Goal: Check status

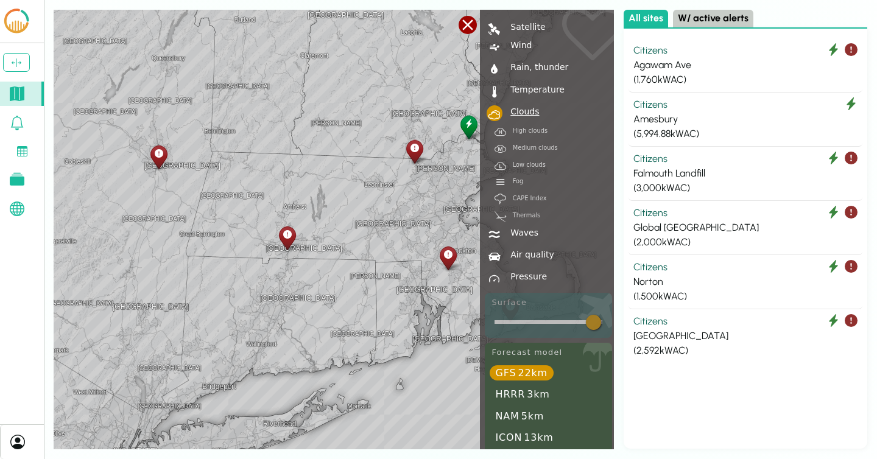
click at [472, 27] on div at bounding box center [468, 25] width 18 height 18
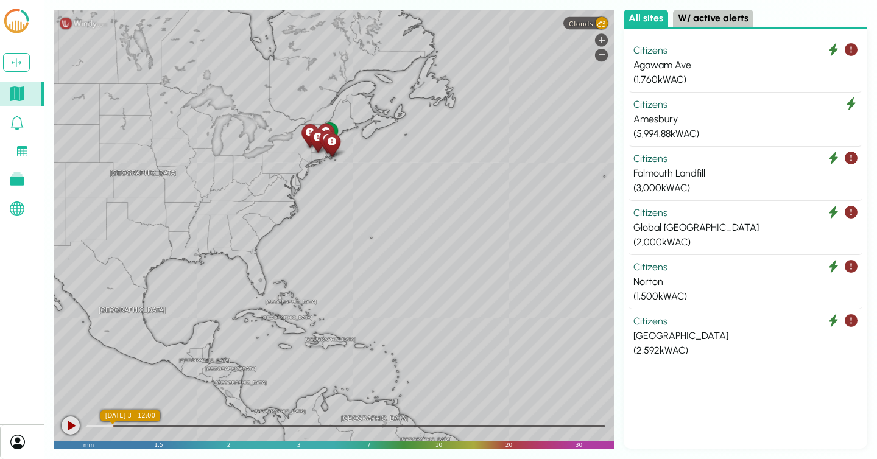
drag, startPoint x: 508, startPoint y: 229, endPoint x: 360, endPoint y: 236, distance: 147.6
click at [360, 236] on div "[GEOGRAPHIC_DATA] [GEOGRAPHIC_DATA] [GEOGRAPHIC_DATA] [GEOGRAPHIC_DATA] [GEOGRA…" at bounding box center [334, 230] width 561 height 440
click at [581, 29] on div "Clouds" at bounding box center [586, 23] width 44 height 12
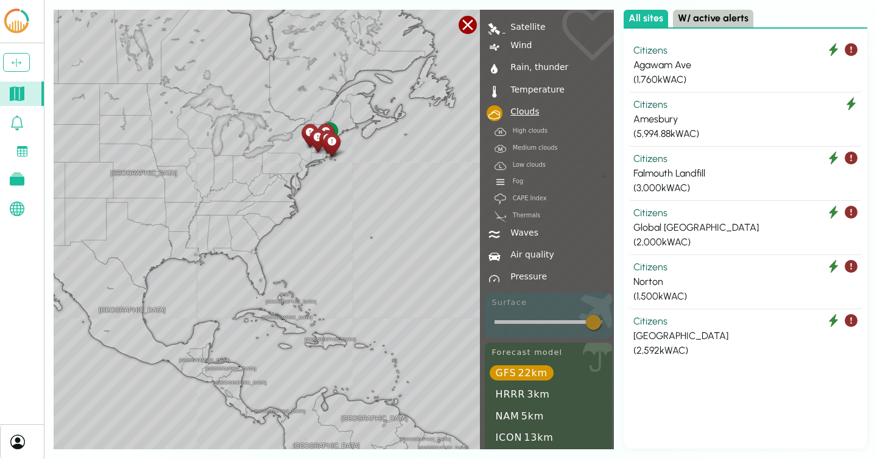
click at [525, 23] on div "Satellite" at bounding box center [526, 27] width 40 height 9
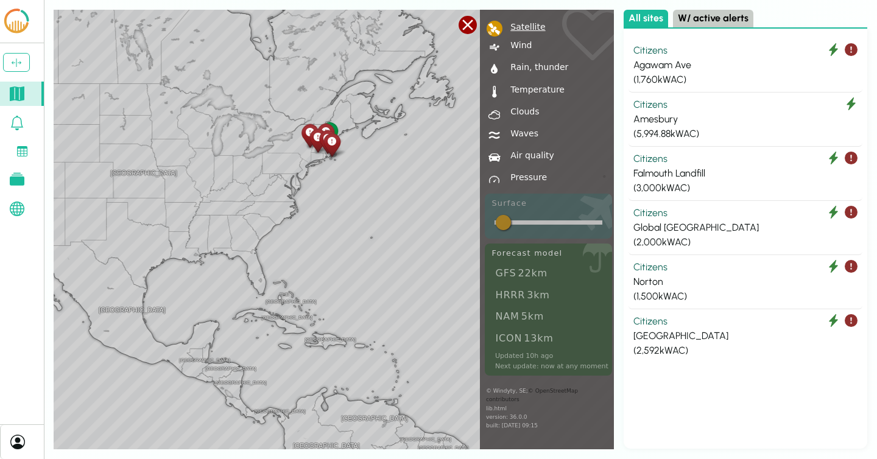
click at [471, 26] on div at bounding box center [468, 25] width 18 height 18
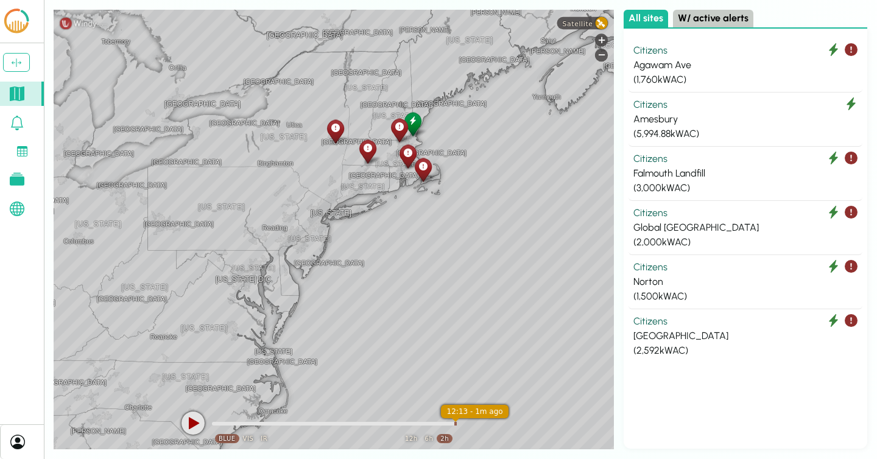
click at [593, 23] on span "Satellite" at bounding box center [578, 23] width 30 height 8
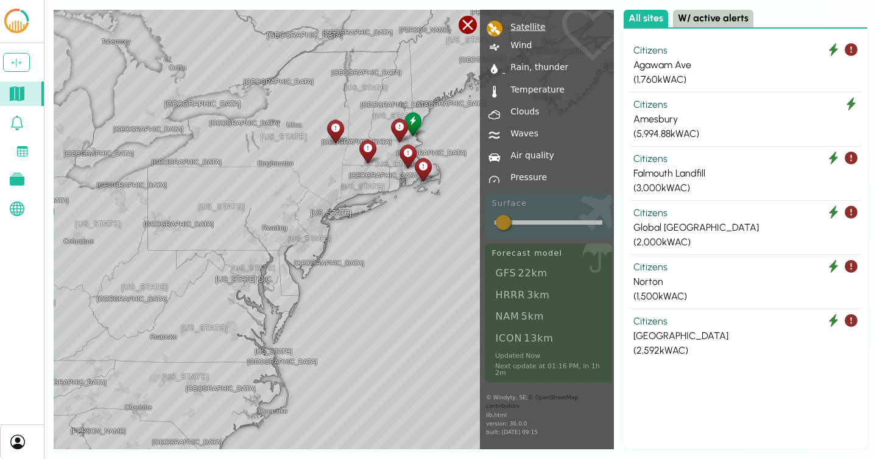
click at [526, 69] on div "Rain, thunder" at bounding box center [537, 67] width 63 height 9
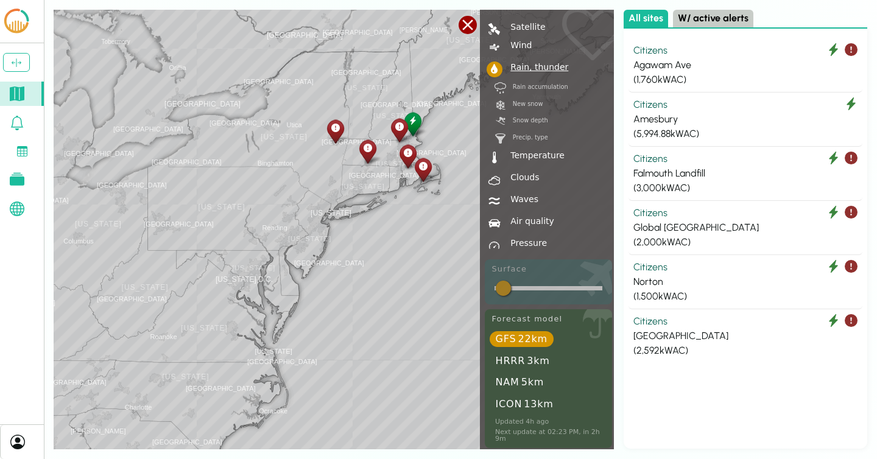
click at [523, 101] on div "New snow" at bounding box center [525, 104] width 38 height 6
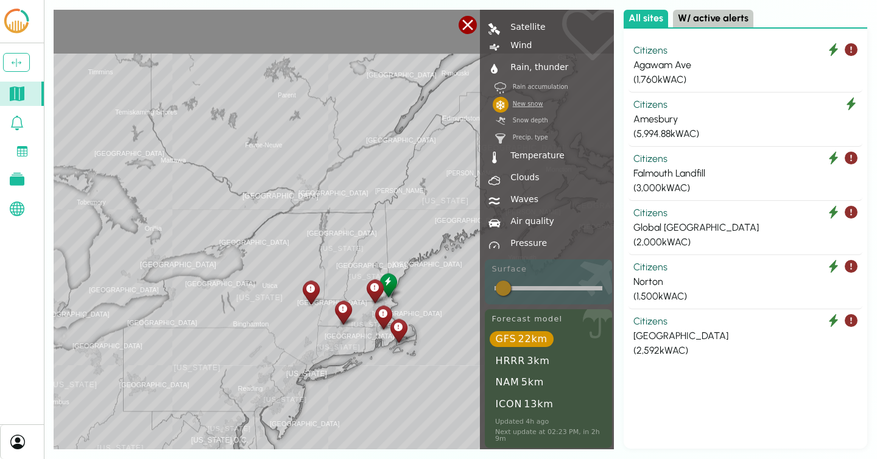
drag, startPoint x: 324, startPoint y: 183, endPoint x: 292, endPoint y: 342, distance: 161.5
click at [292, 342] on div "[GEOGRAPHIC_DATA] [US_STATE] [US_STATE] [GEOGRAPHIC_DATA] [GEOGRAPHIC_DATA] [GE…" at bounding box center [334, 230] width 561 height 440
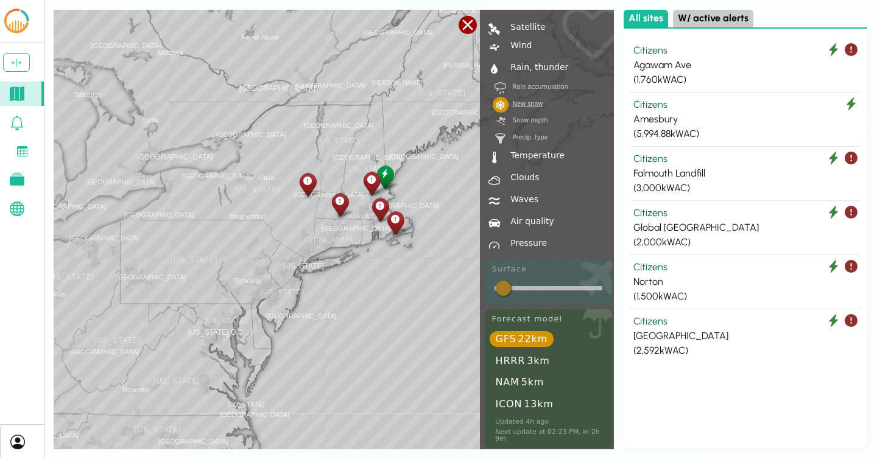
drag, startPoint x: 336, startPoint y: 278, endPoint x: 330, endPoint y: 213, distance: 65.5
click at [330, 213] on div "[GEOGRAPHIC_DATA] [US_STATE] [US_STATE] [GEOGRAPHIC_DATA] [GEOGRAPHIC_DATA] [GE…" at bounding box center [334, 230] width 561 height 440
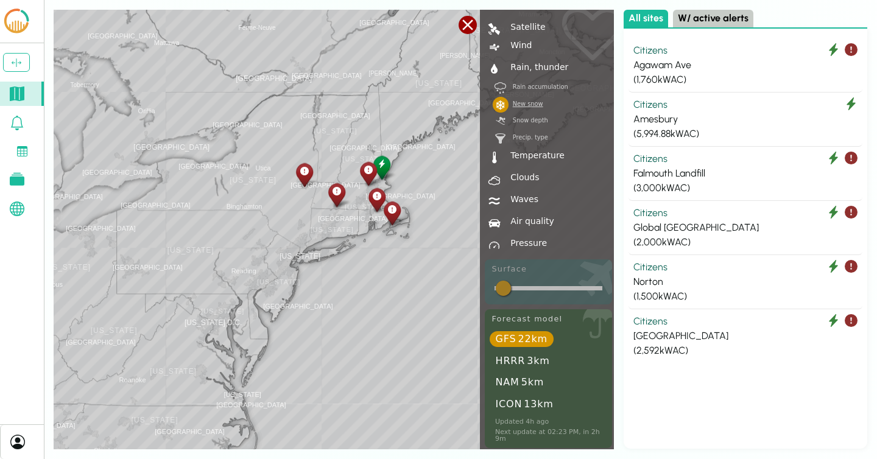
click at [467, 28] on div at bounding box center [468, 25] width 18 height 18
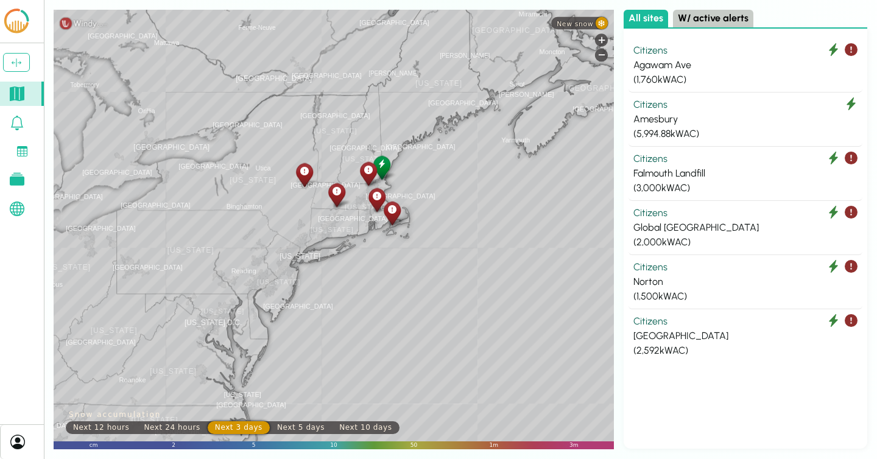
click at [282, 426] on div "Next 5 days" at bounding box center [301, 428] width 62 height 13
click at [588, 27] on span "New snow" at bounding box center [575, 23] width 37 height 8
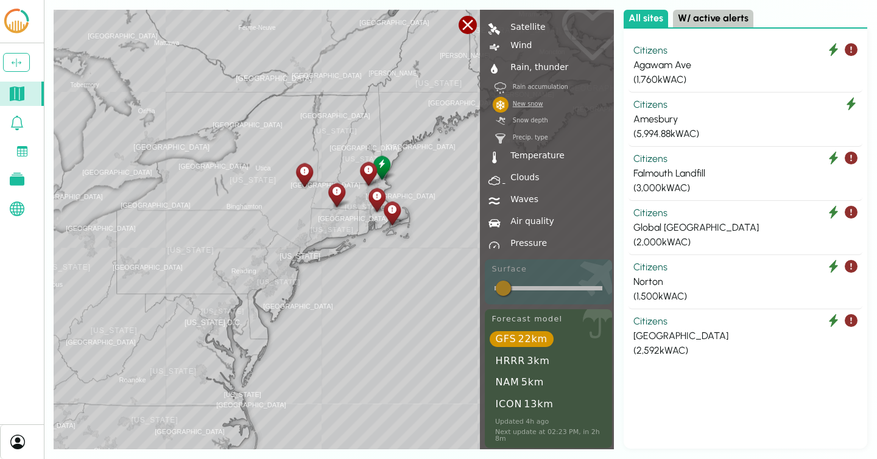
click at [525, 177] on div "Clouds" at bounding box center [523, 177] width 34 height 9
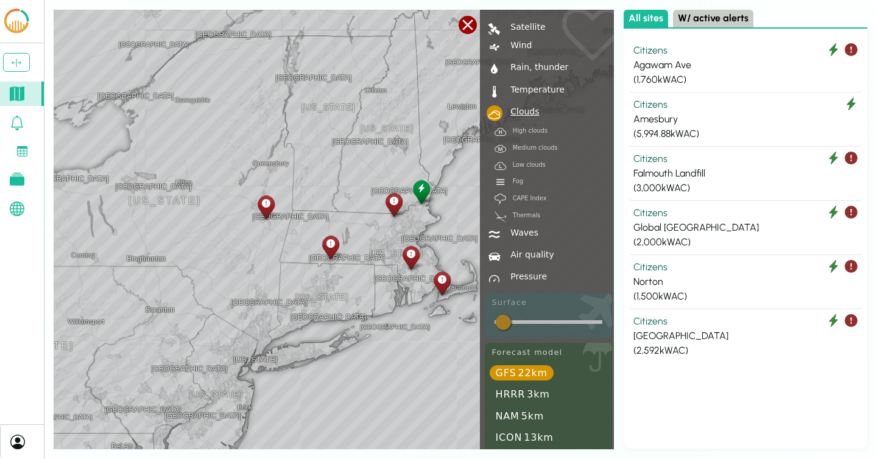
click at [471, 23] on div at bounding box center [468, 25] width 18 height 18
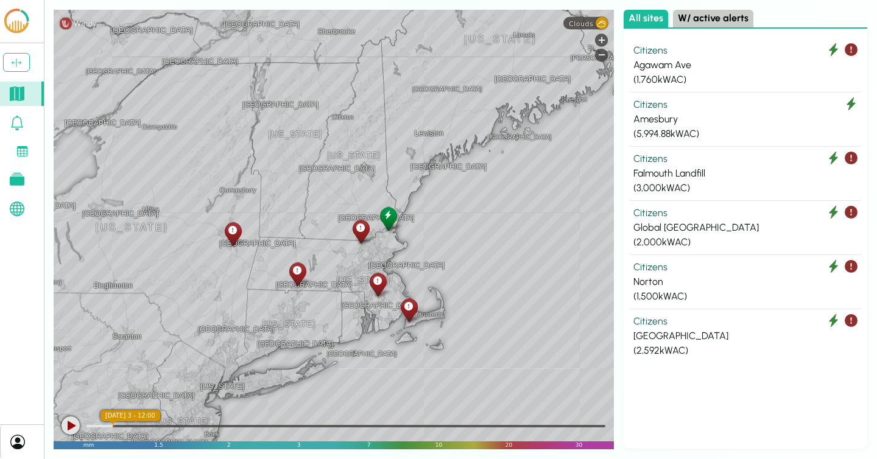
drag, startPoint x: 316, startPoint y: 244, endPoint x: 289, endPoint y: 250, distance: 27.0
click at [289, 250] on div "[US_STATE] [GEOGRAPHIC_DATA] [US_STATE] [GEOGRAPHIC_DATA] [GEOGRAPHIC_DATA] [US…" at bounding box center [334, 230] width 561 height 440
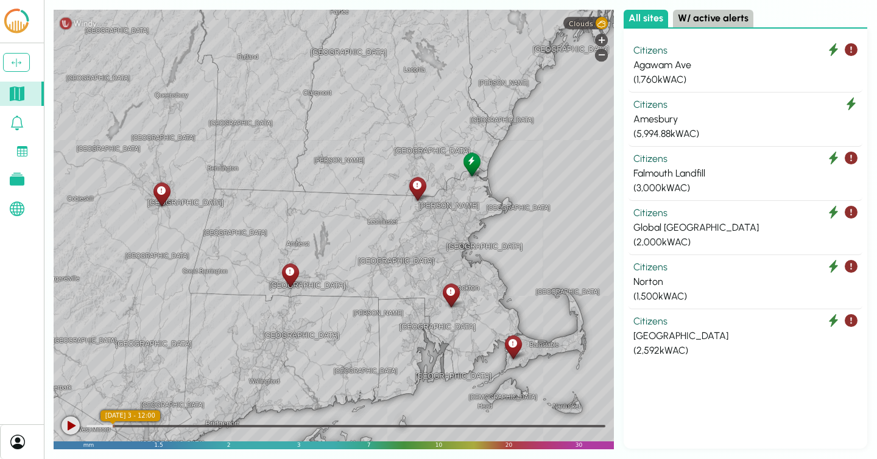
drag, startPoint x: 317, startPoint y: 296, endPoint x: 317, endPoint y: 240, distance: 56.1
click at [317, 240] on div "[GEOGRAPHIC_DATA] [GEOGRAPHIC_DATA] [GEOGRAPHIC_DATA] [GEOGRAPHIC_DATA] [GEOGRA…" at bounding box center [334, 230] width 561 height 440
click at [710, 58] on div "Agawam Ave" at bounding box center [746, 65] width 224 height 15
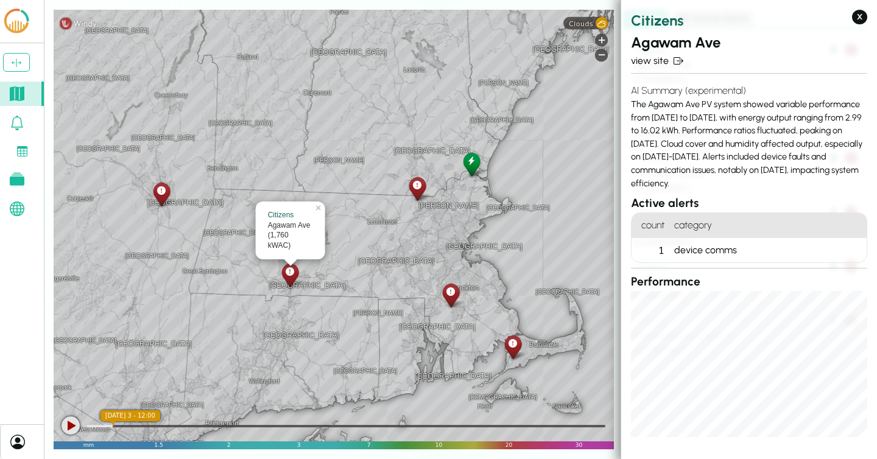
drag, startPoint x: 846, startPoint y: 171, endPoint x: 643, endPoint y: 106, distance: 212.3
click at [643, 106] on div "AI Summary (experimental) The Agawam Ave PV system showed variable performance …" at bounding box center [749, 137] width 236 height 116
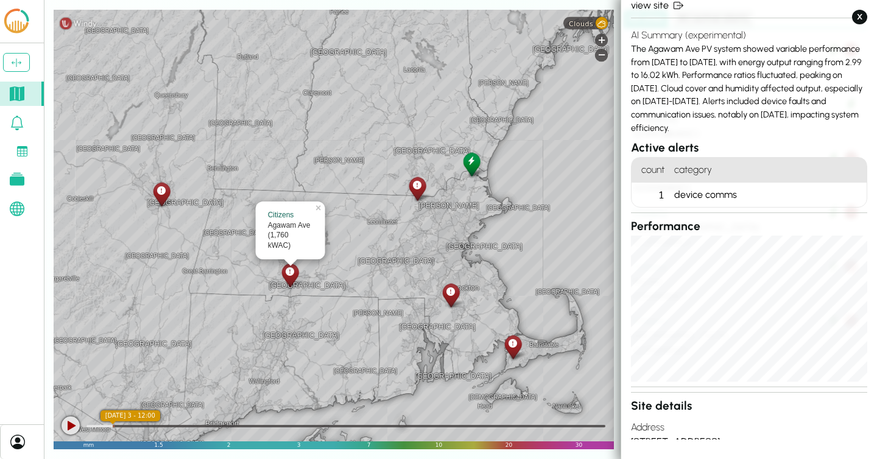
scroll to position [58, 0]
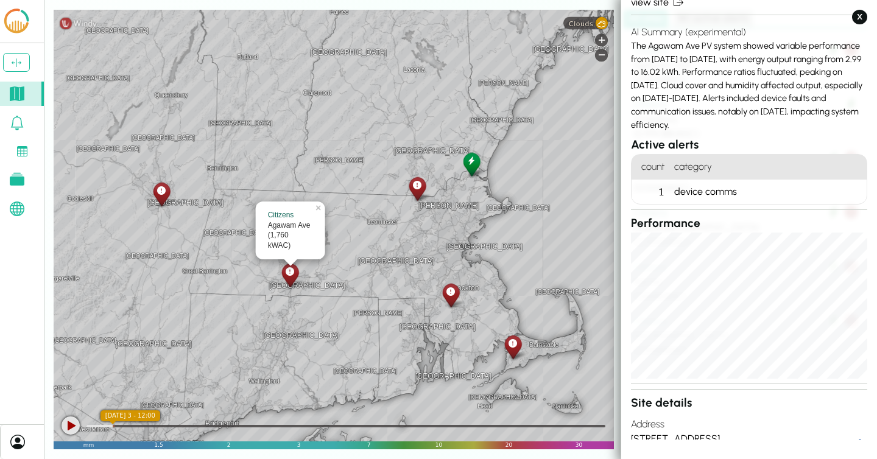
click at [682, 180] on div "device comms" at bounding box center [768, 192] width 197 height 24
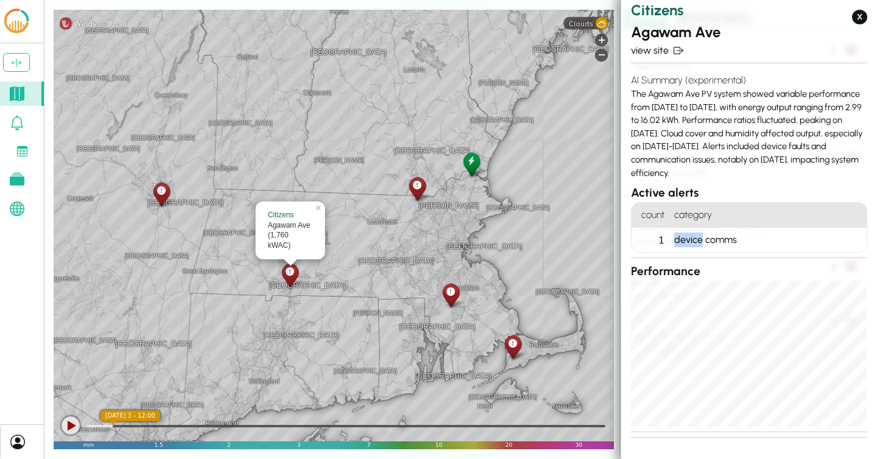
scroll to position [6, 0]
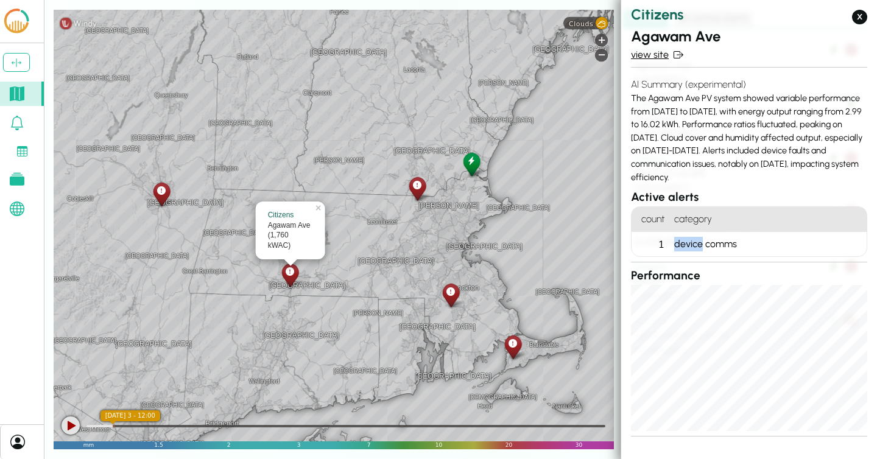
click at [655, 56] on link "view site" at bounding box center [749, 55] width 236 height 15
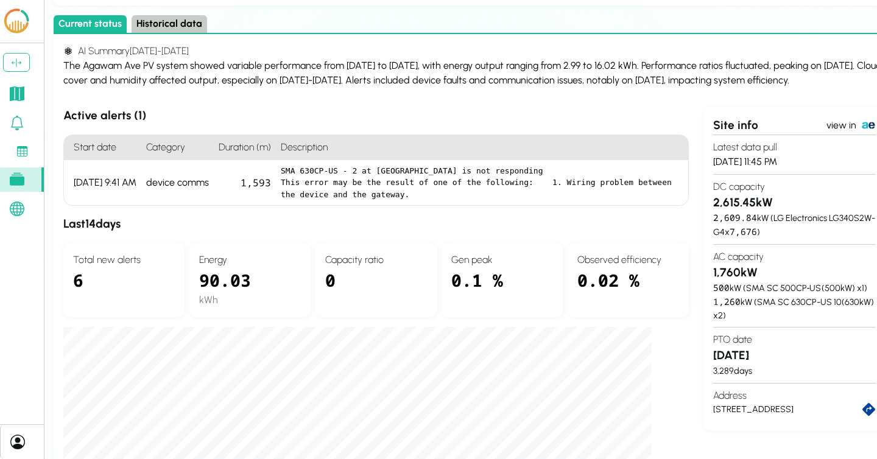
scroll to position [101, 0]
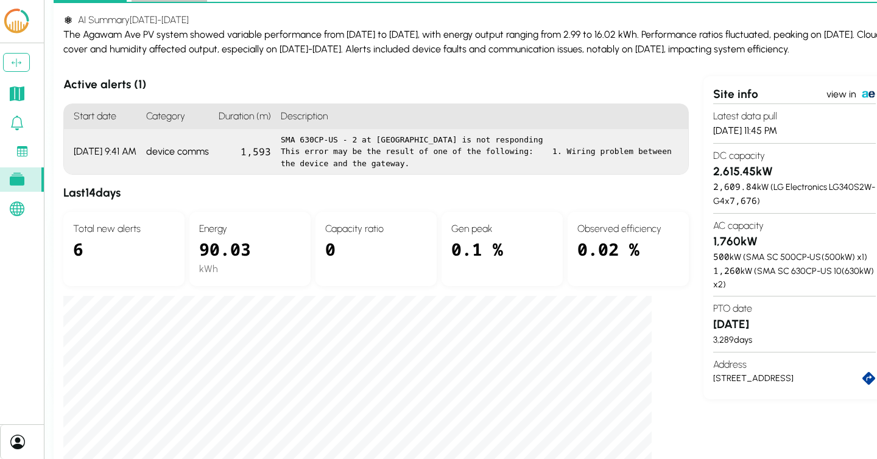
click at [333, 155] on pre "SMA 630CP-US - 2 at [GEOGRAPHIC_DATA] is not responding This error may be the r…" at bounding box center [480, 152] width 398 height 36
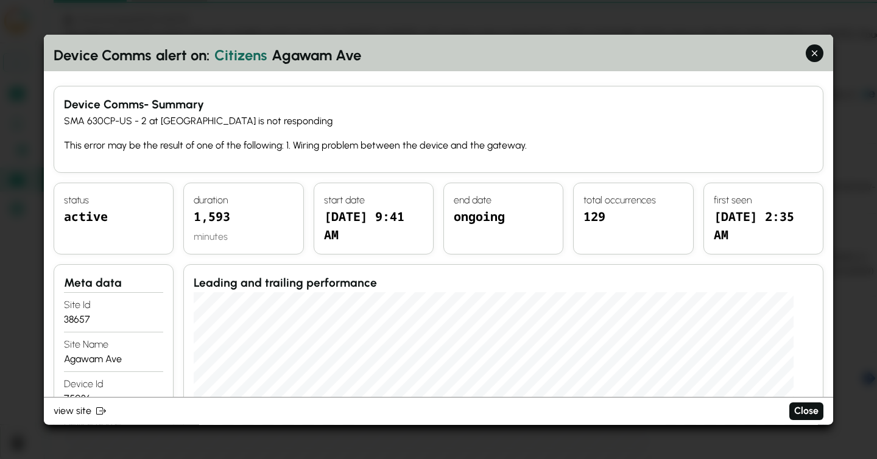
click at [175, 146] on p "This error may be the result of one of the following: 1. Wiring problem between…" at bounding box center [438, 145] width 749 height 15
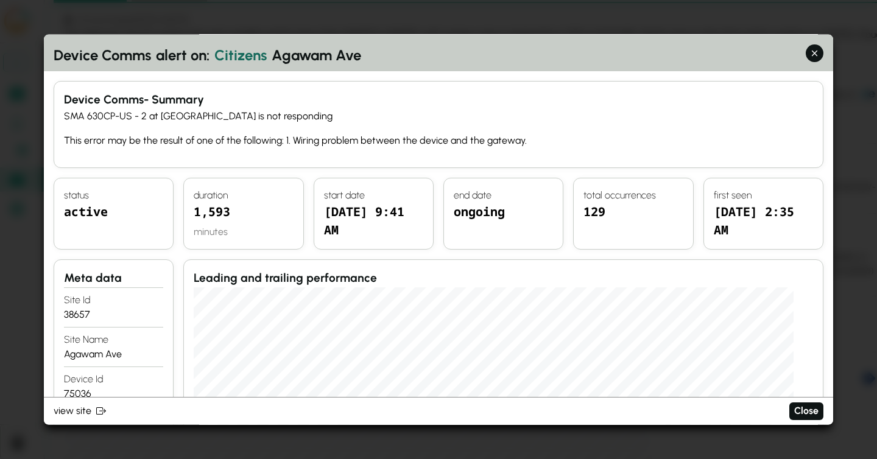
scroll to position [0, 0]
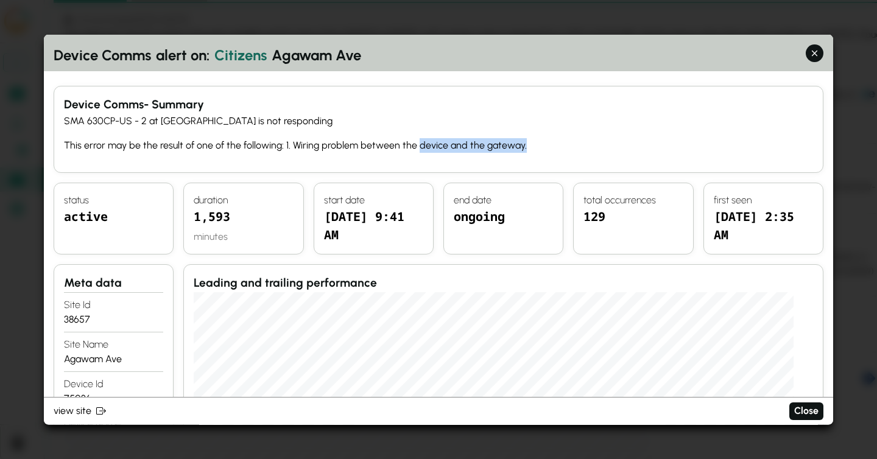
drag, startPoint x: 529, startPoint y: 146, endPoint x: 412, endPoint y: 146, distance: 116.4
click at [412, 146] on p "This error may be the result of one of the following: 1. Wiring problem between…" at bounding box center [438, 145] width 749 height 15
drag, startPoint x: 64, startPoint y: 121, endPoint x: 146, endPoint y: 124, distance: 82.3
click at [146, 124] on p "SMA 630CP-US - 2 at [GEOGRAPHIC_DATA] is not responding" at bounding box center [438, 120] width 749 height 15
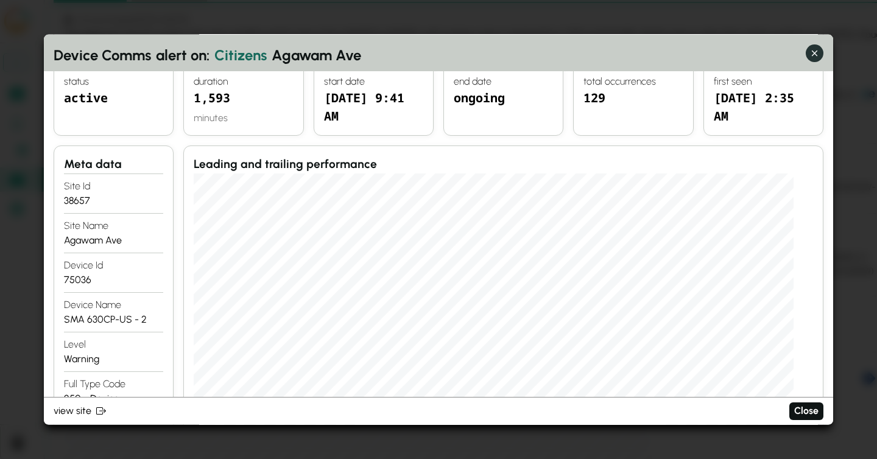
scroll to position [73, 0]
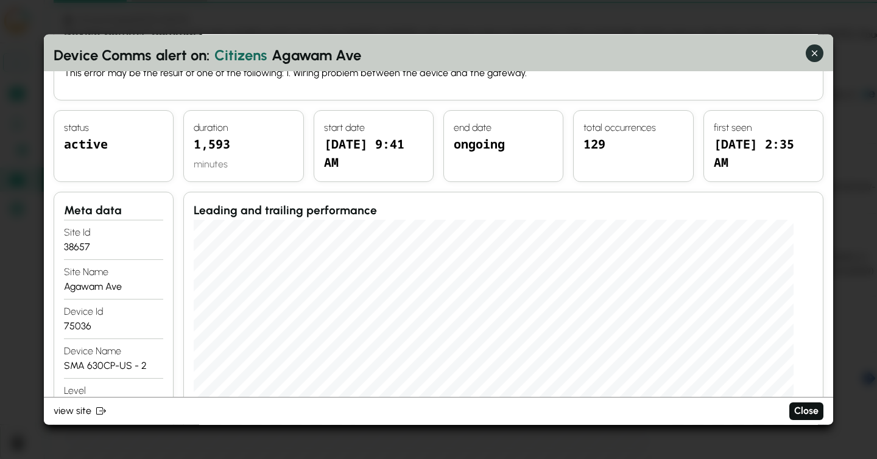
click at [812, 57] on icon "button" at bounding box center [814, 53] width 13 height 13
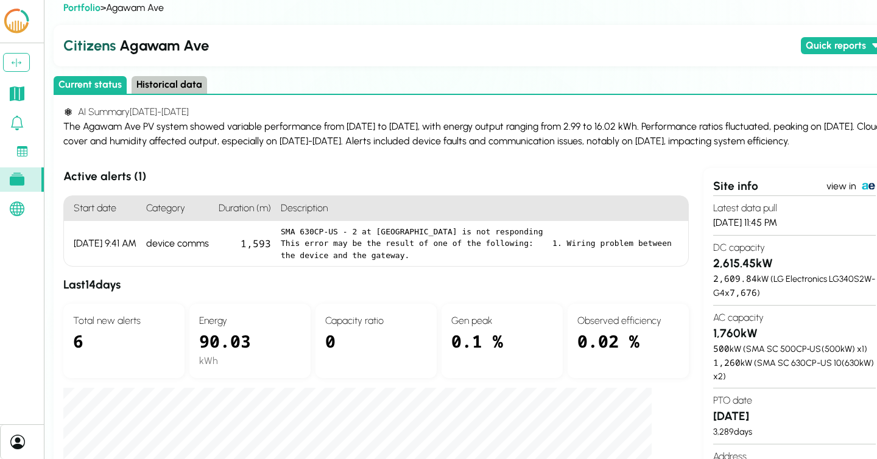
scroll to position [9, 0]
click at [163, 83] on button "Historical data" at bounding box center [170, 85] width 76 height 18
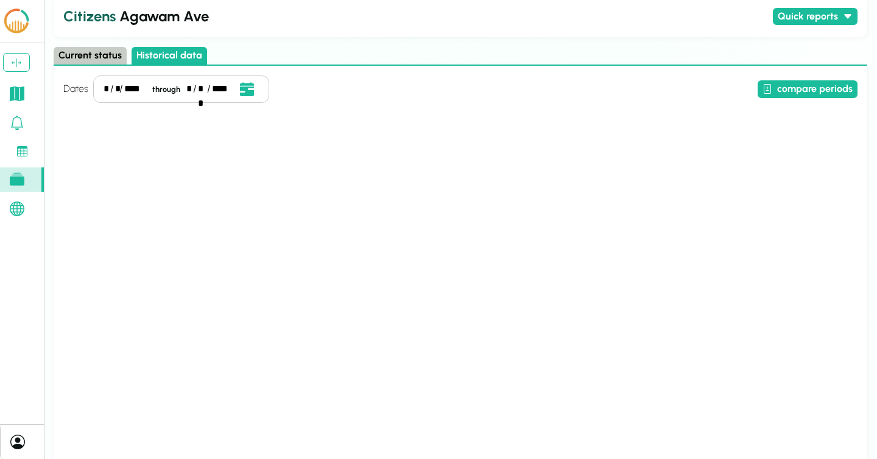
scroll to position [0, 0]
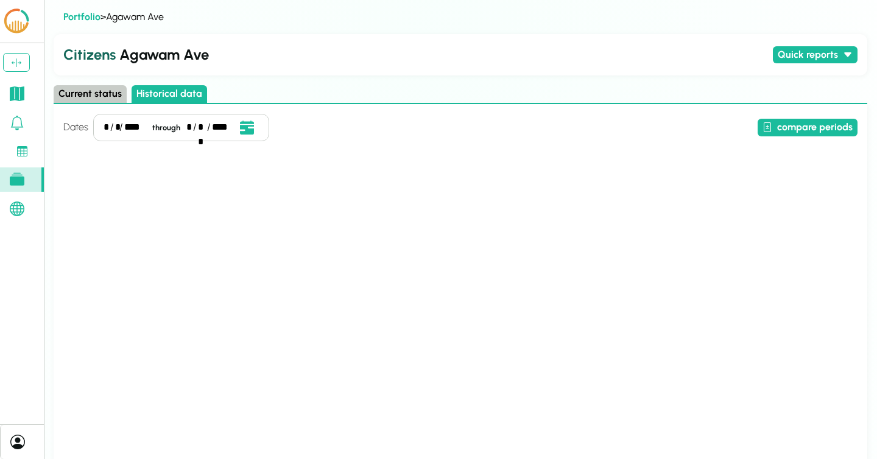
click at [102, 124] on div "* / * / **** through * / ** / ****" at bounding box center [181, 127] width 176 height 27
click at [249, 127] on icon "Open date picker" at bounding box center [246, 127] width 13 height 13
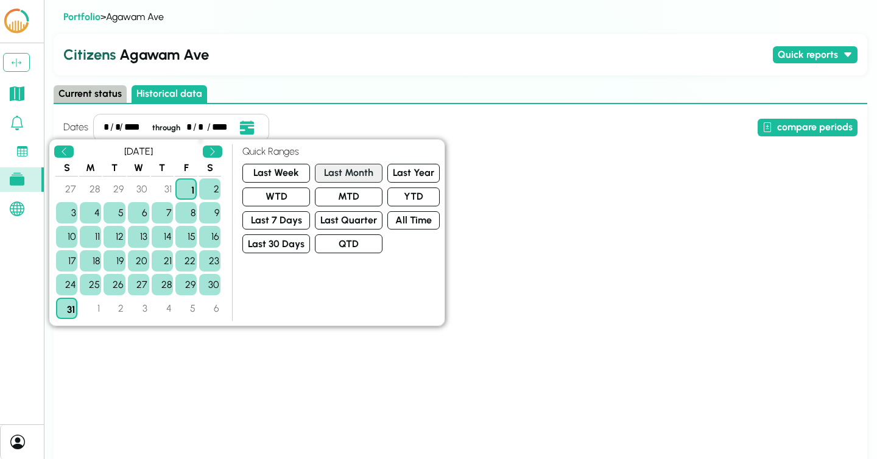
click at [338, 175] on button "Last Month" at bounding box center [349, 173] width 68 height 19
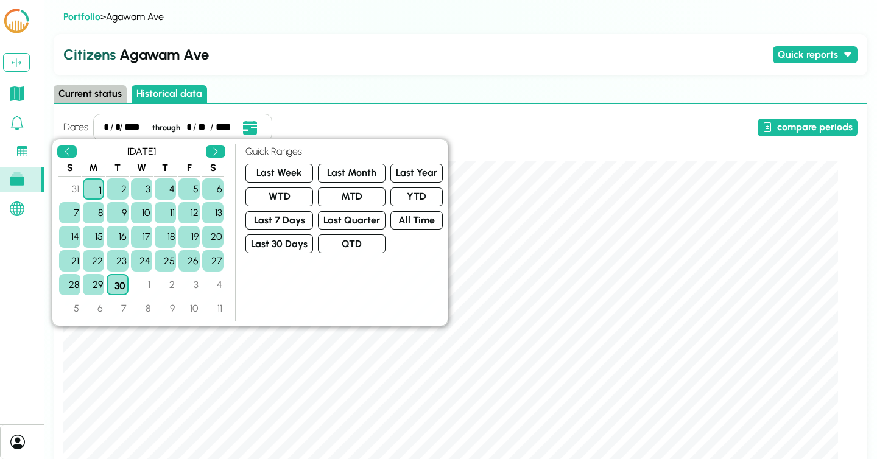
drag, startPoint x: 525, startPoint y: 110, endPoint x: 525, endPoint y: 122, distance: 12.8
click at [525, 113] on div "Dates * / * / **** through * / ** / **** compare periods Alerts Showing items 1…" at bounding box center [461, 414] width 814 height 621
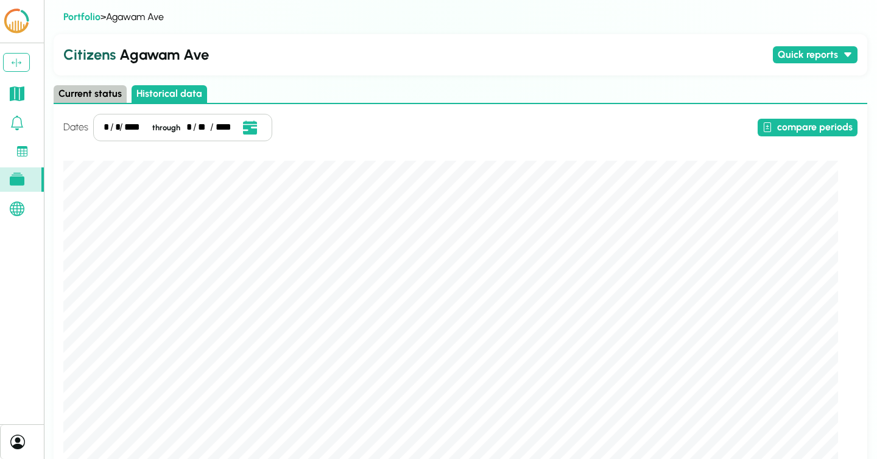
click at [105, 127] on div "*" at bounding box center [106, 127] width 5 height 15
click at [130, 129] on div "****" at bounding box center [134, 127] width 21 height 15
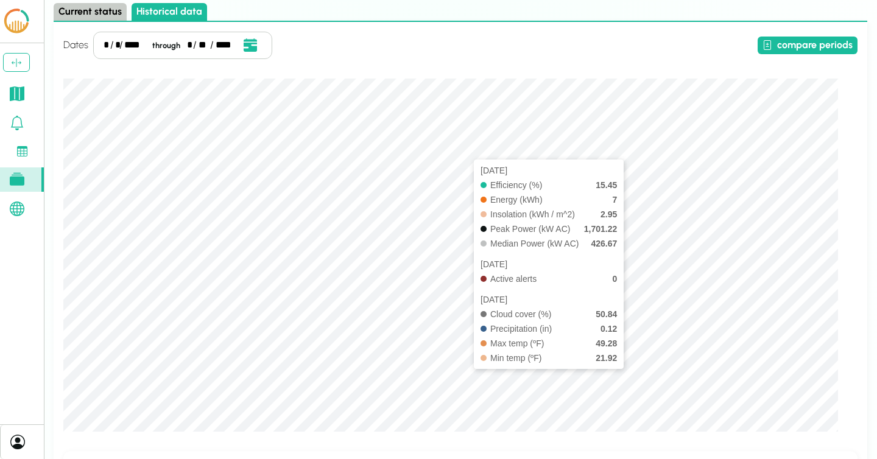
scroll to position [13, 0]
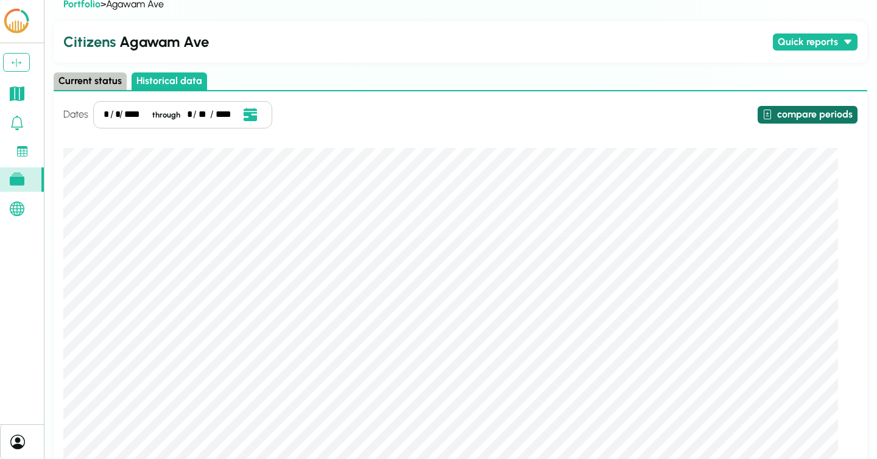
click at [818, 116] on button "compare periods" at bounding box center [808, 115] width 100 height 18
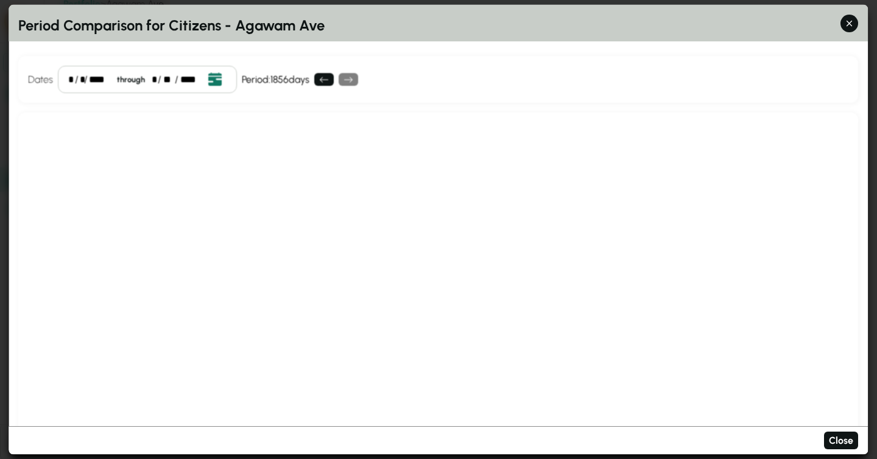
click at [222, 80] on button "Open date picker" at bounding box center [214, 79] width 23 height 16
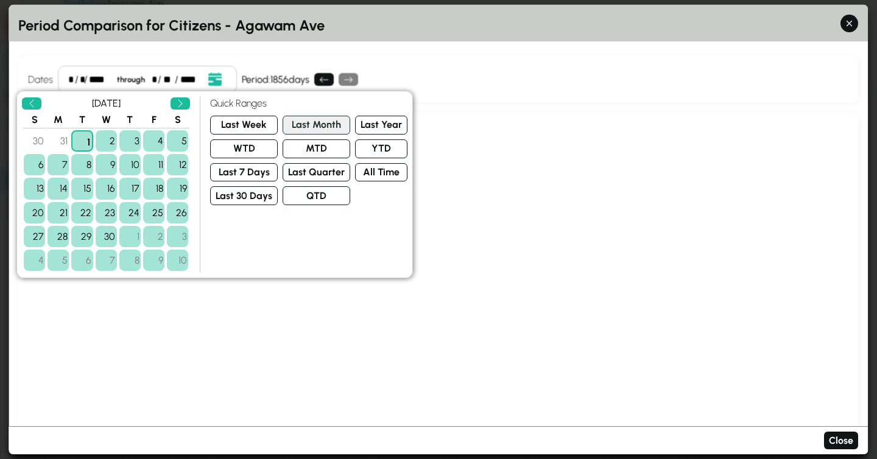
click at [311, 123] on button "Last Month" at bounding box center [317, 125] width 68 height 19
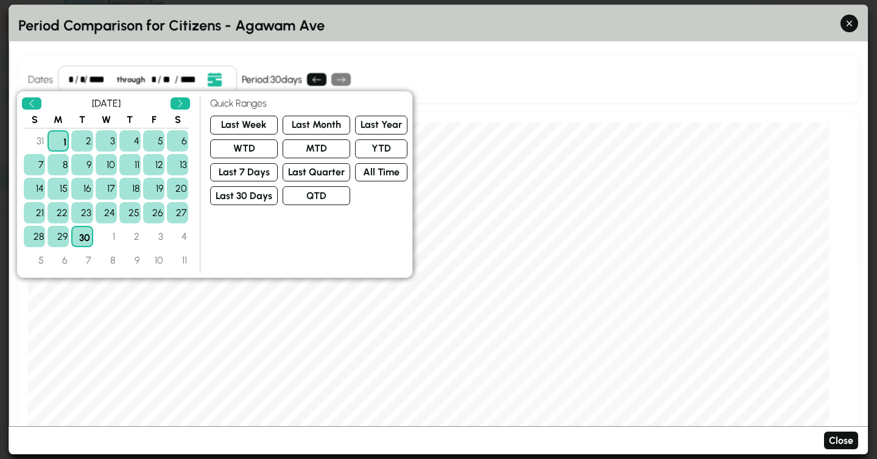
click at [539, 46] on div "Period Comparison for Citizens - Agawam Ave Dates * / * / **** through * / ** /…" at bounding box center [439, 230] width 860 height 450
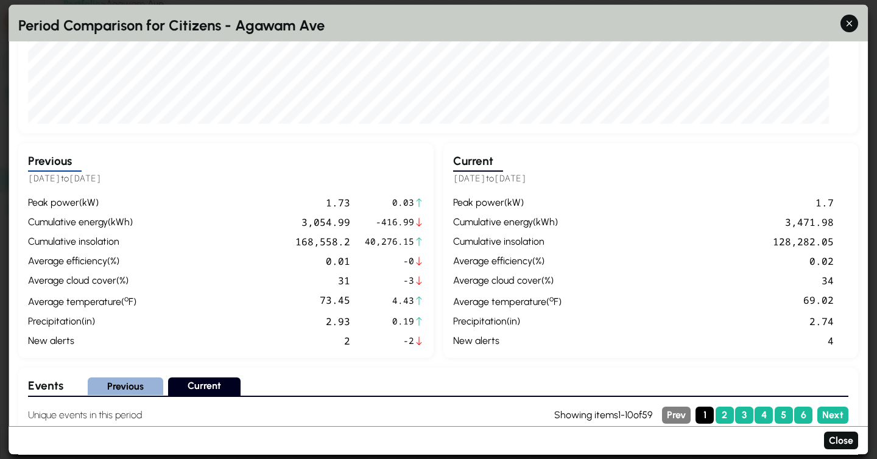
scroll to position [356, 0]
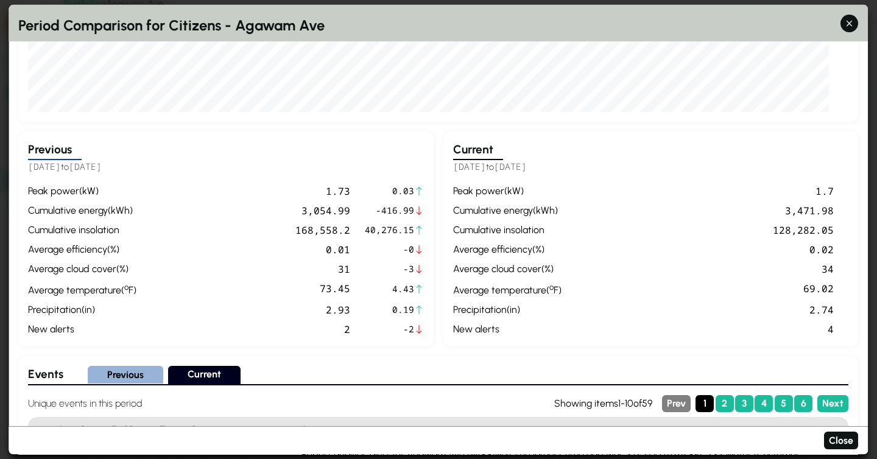
click at [799, 197] on div "1.7" at bounding box center [701, 190] width 268 height 15
drag, startPoint x: 476, startPoint y: 193, endPoint x: 832, endPoint y: 193, distance: 355.8
click at [832, 193] on div "peak power ( kW ) 1.7 cumulative energy ( kWh ) 3,471.98 cumulative insolation …" at bounding box center [651, 259] width 396 height 153
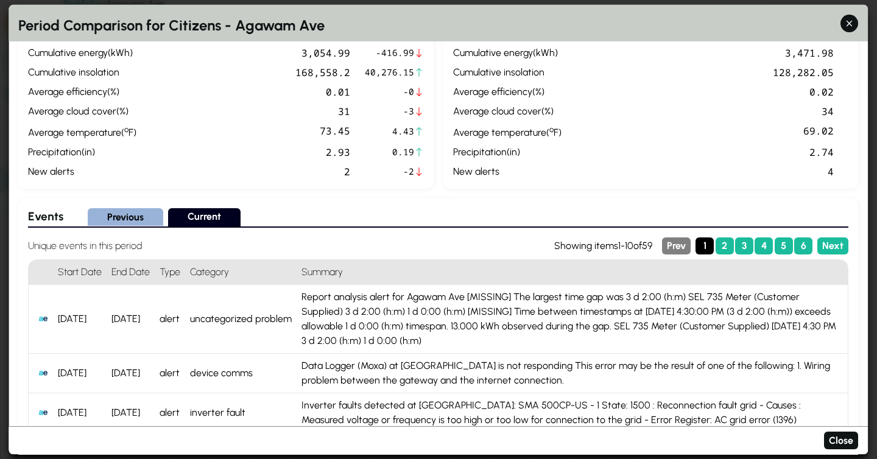
scroll to position [511, 0]
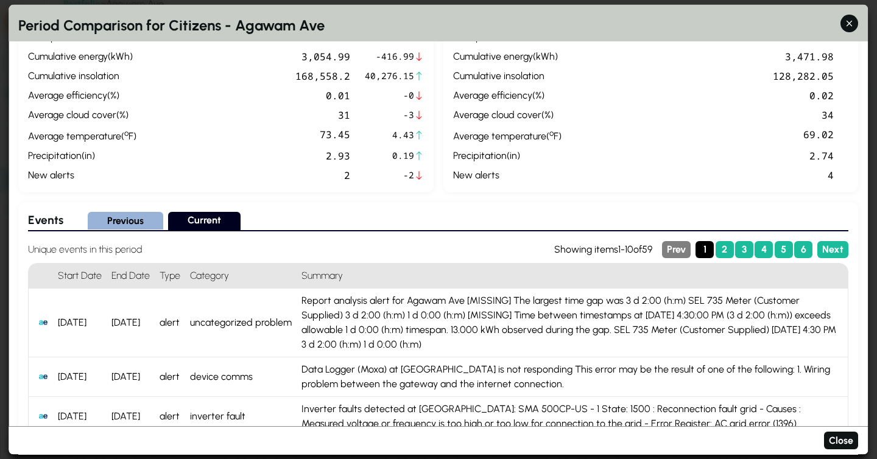
click at [495, 79] on div "cumulative insolation" at bounding box center [507, 75] width 108 height 15
click at [495, 102] on div "peak power ( kW ) 1.7 cumulative energy ( kWh ) 3,471.98 cumulative insolation …" at bounding box center [651, 105] width 396 height 153
click at [497, 122] on div "peak power ( kW ) 1.7 cumulative energy ( kWh ) 3,471.98 cumulative insolation …" at bounding box center [651, 105] width 396 height 153
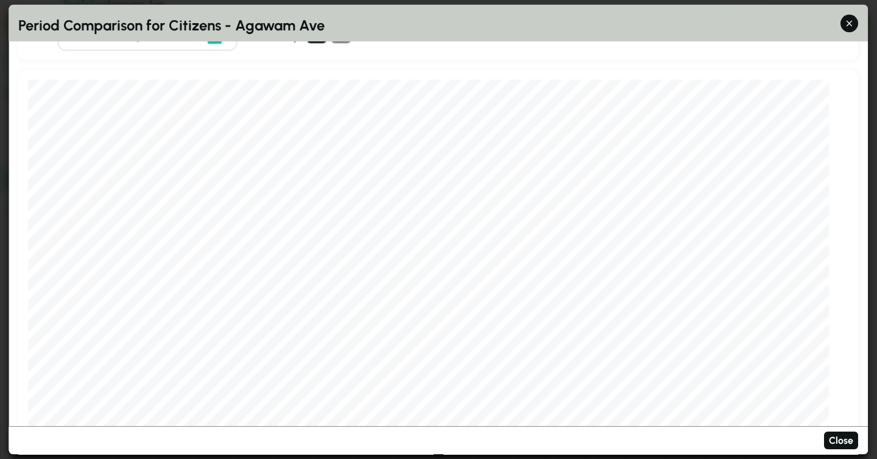
scroll to position [18, 0]
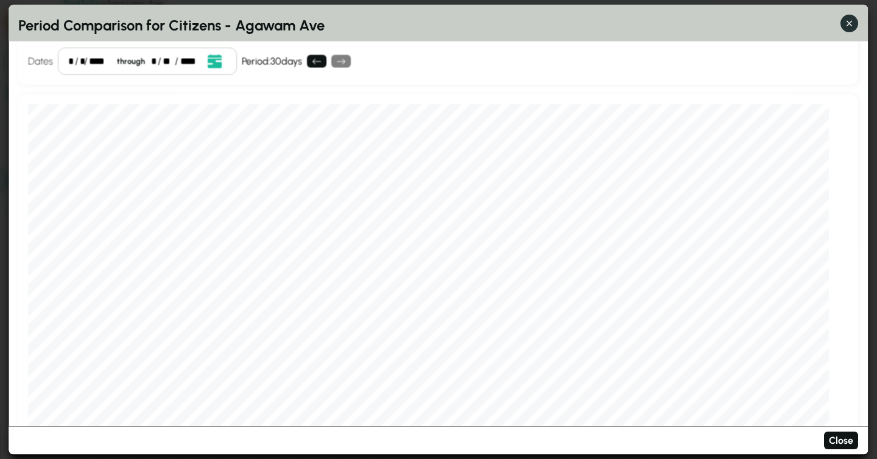
click at [852, 24] on icon "button" at bounding box center [850, 23] width 13 height 13
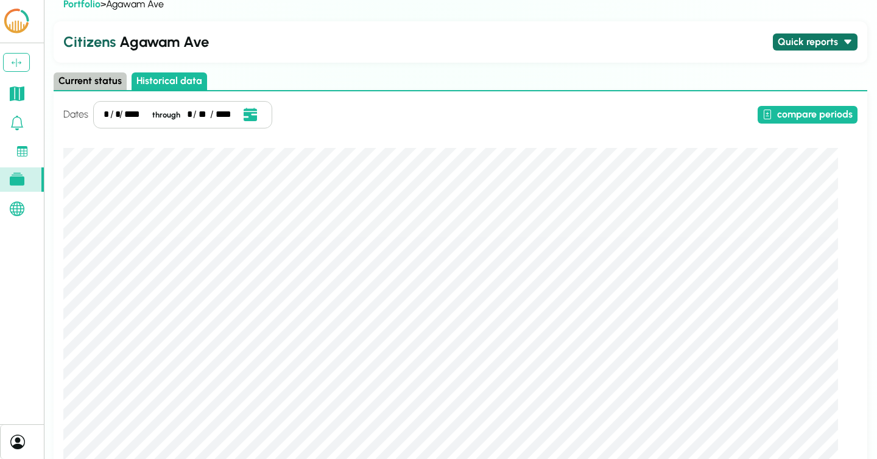
click at [807, 48] on button "Quick reports" at bounding box center [815, 43] width 85 height 18
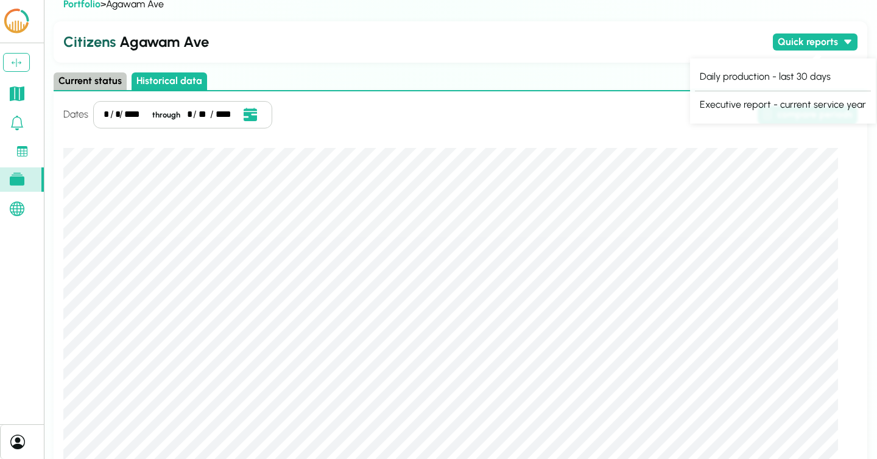
click at [523, 48] on h2 "Citizens Agawam Ave" at bounding box center [415, 42] width 705 height 22
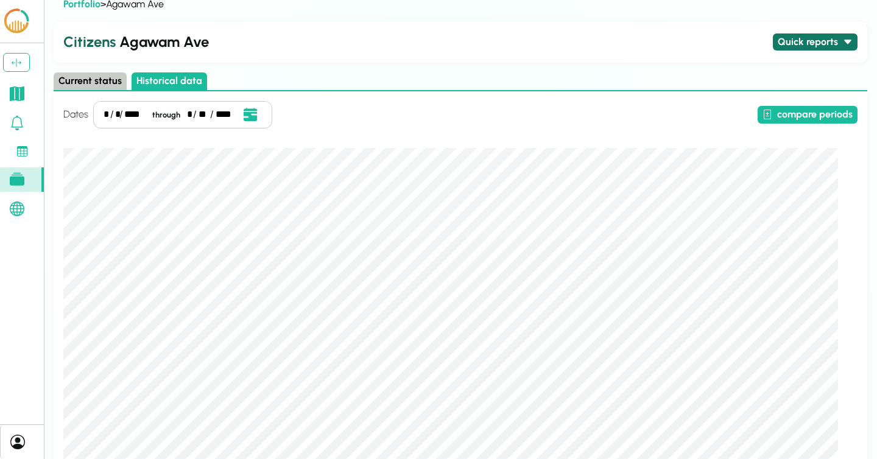
click at [845, 43] on icon at bounding box center [848, 42] width 10 height 10
